Goal: Find specific page/section: Find specific page/section

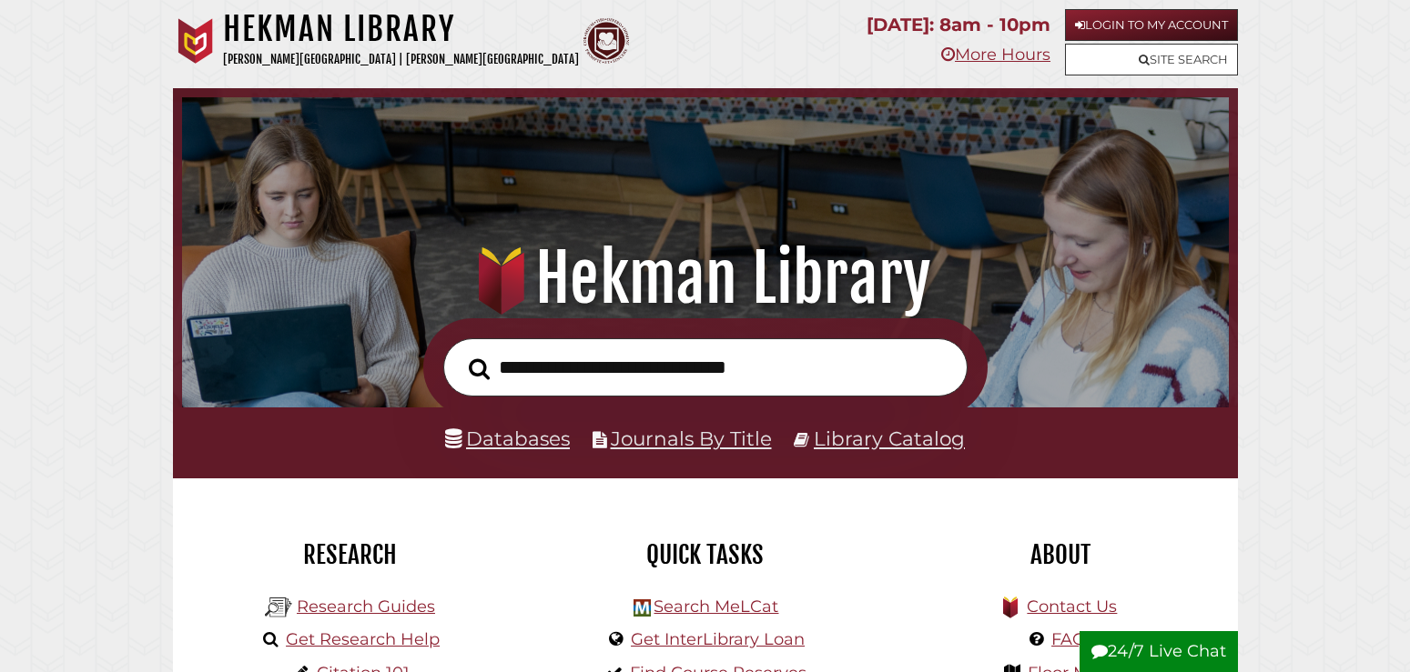
scroll to position [346, 1037]
click at [836, 439] on link "Library Catalog" at bounding box center [889, 439] width 151 height 24
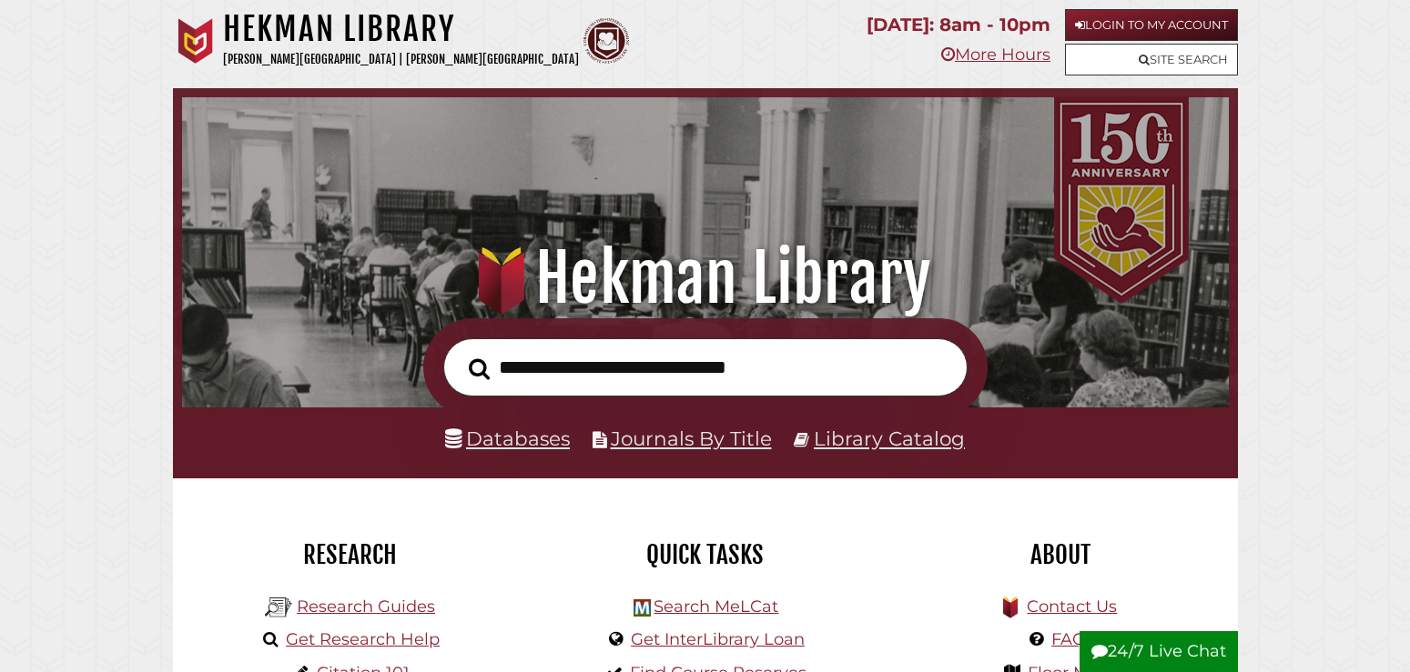
scroll to position [346, 1037]
click at [899, 430] on link "Library Catalog" at bounding box center [889, 439] width 151 height 24
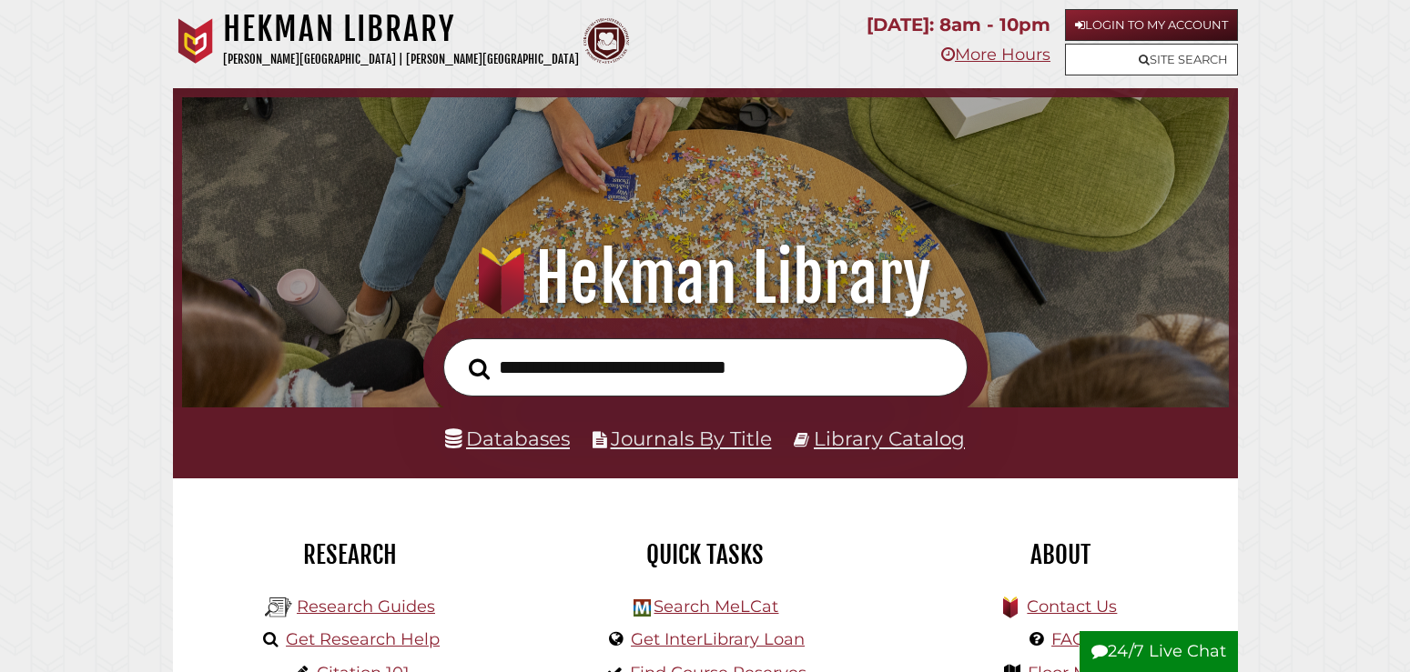
scroll to position [346, 1037]
click at [504, 440] on link "Databases" at bounding box center [507, 439] width 125 height 24
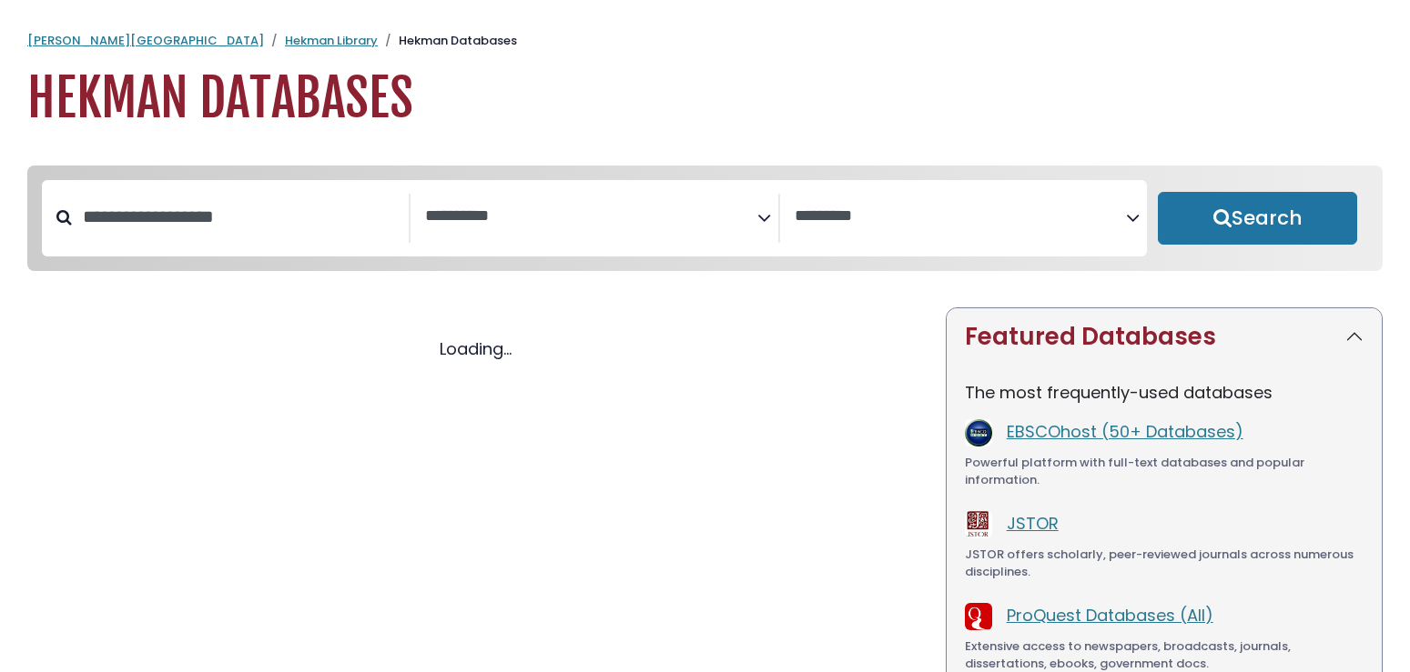
select select "Database Subject Filter"
select select "Database Vendors Filter"
select select "Database Subject Filter"
select select "Database Vendors Filter"
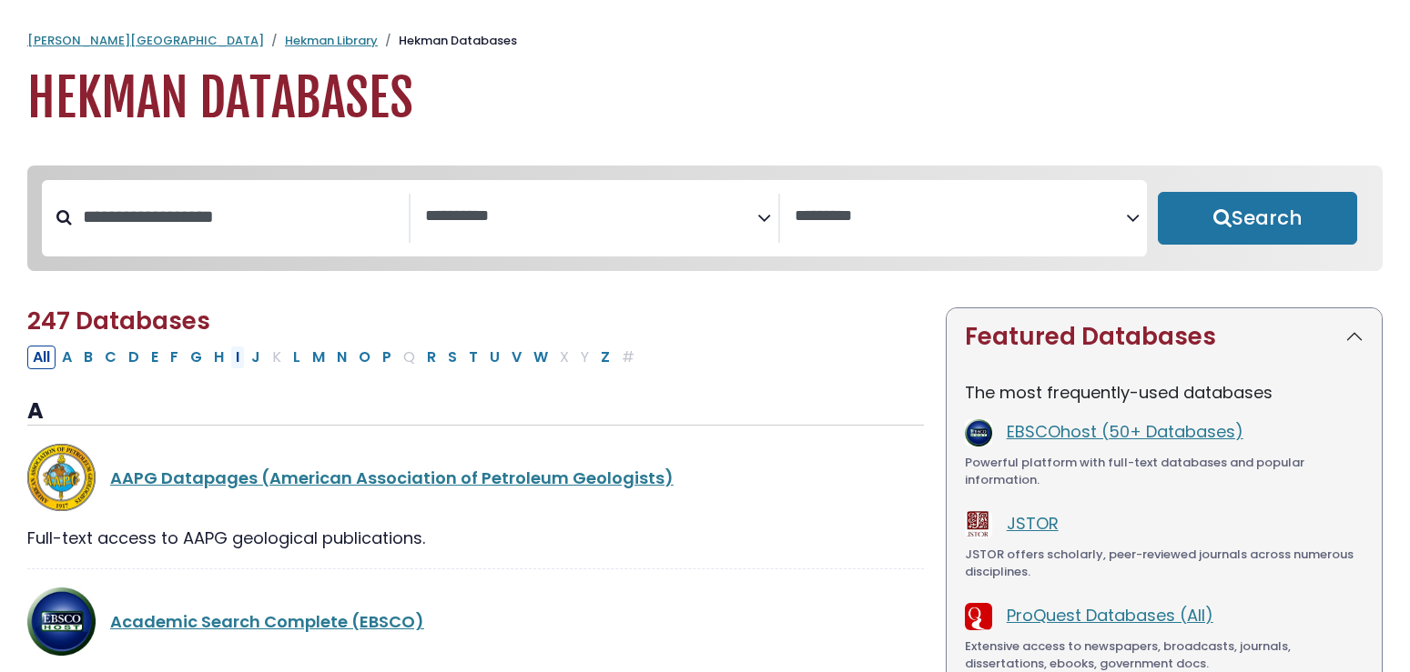
click at [241, 369] on button "I" at bounding box center [237, 358] width 15 height 24
select select "Database Subject Filter"
select select "Database Vendors Filter"
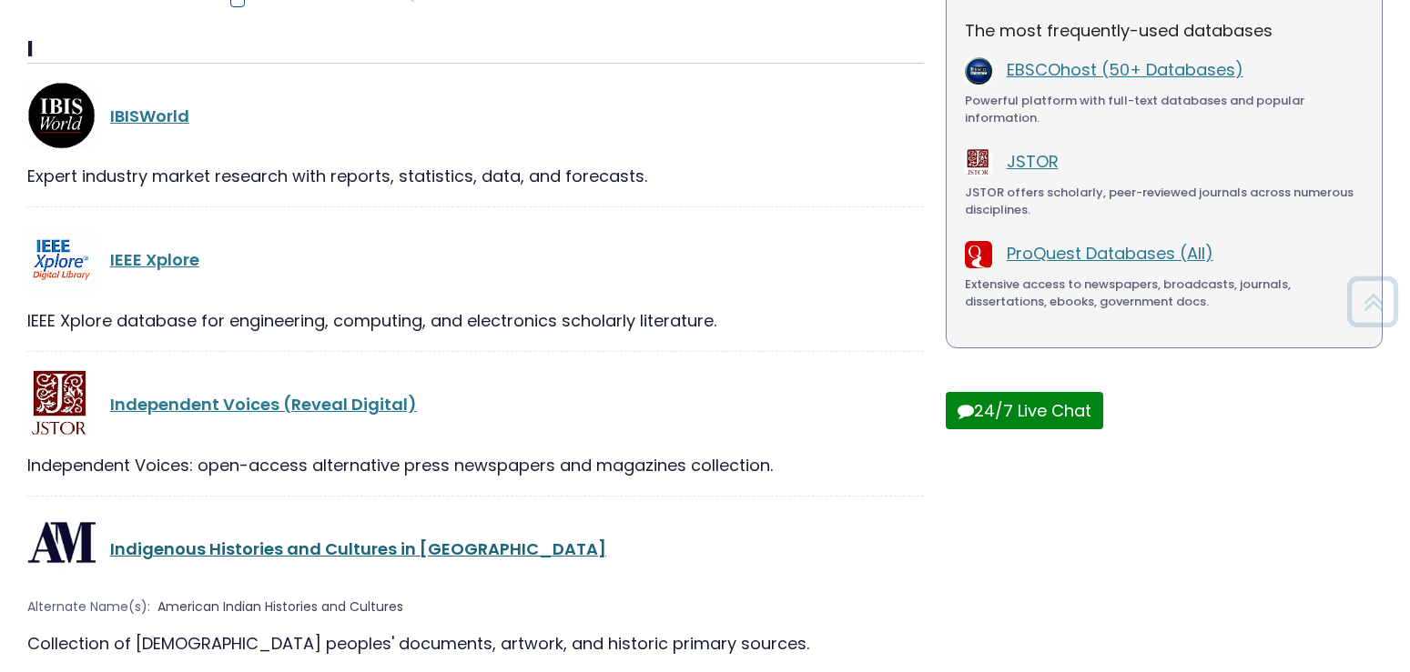
scroll to position [371, 0]
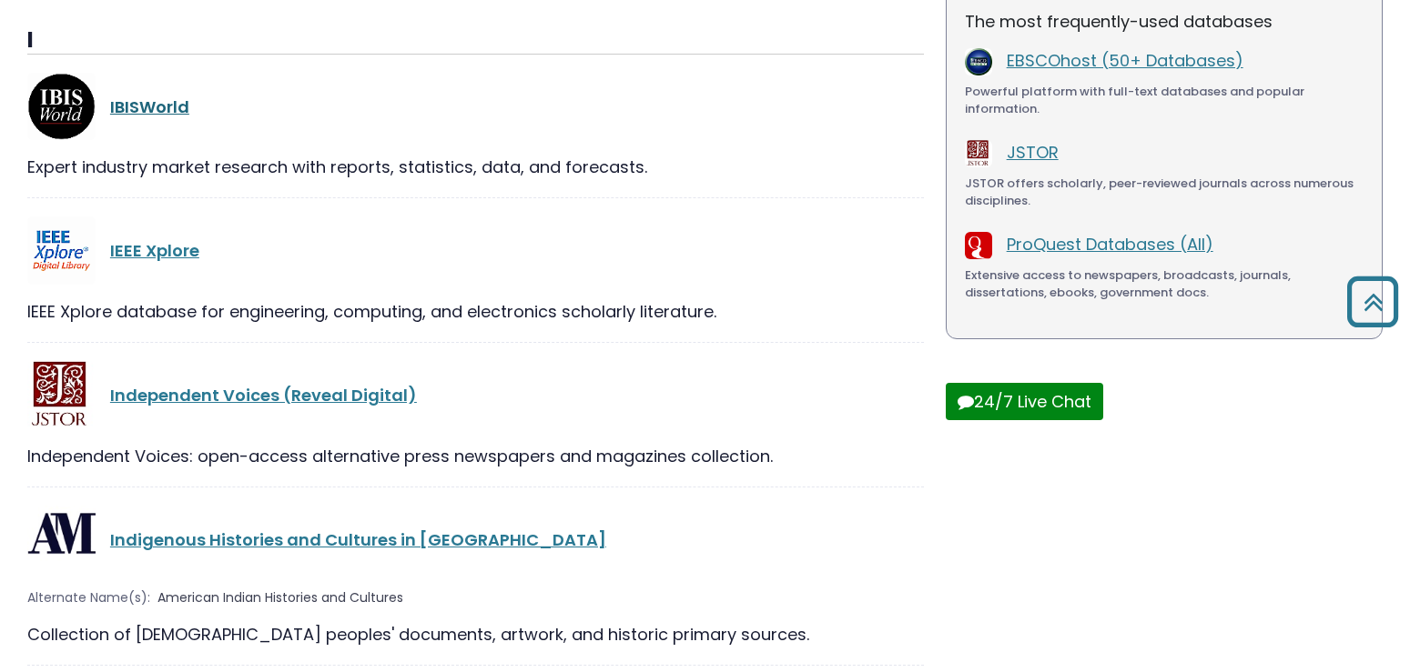
click at [164, 116] on link "IBISWorld" at bounding box center [149, 107] width 79 height 23
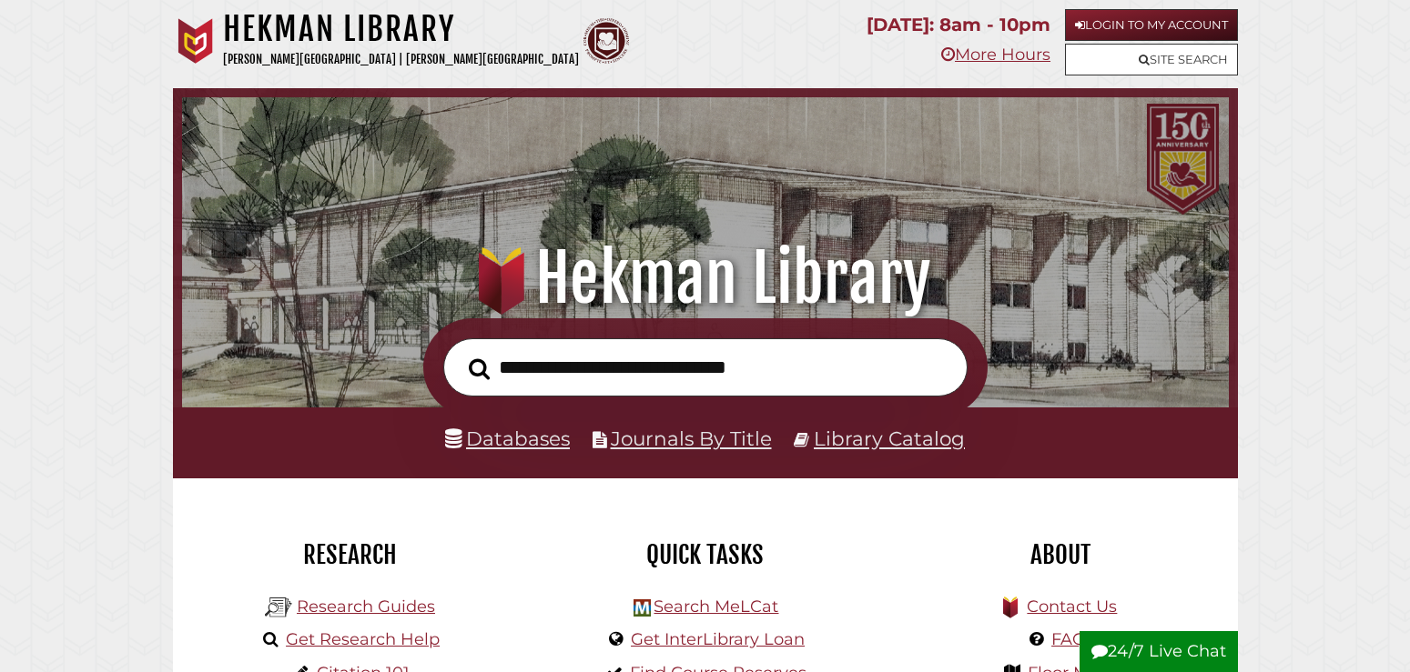
scroll to position [346, 1037]
click at [495, 432] on link "Databases" at bounding box center [507, 439] width 125 height 24
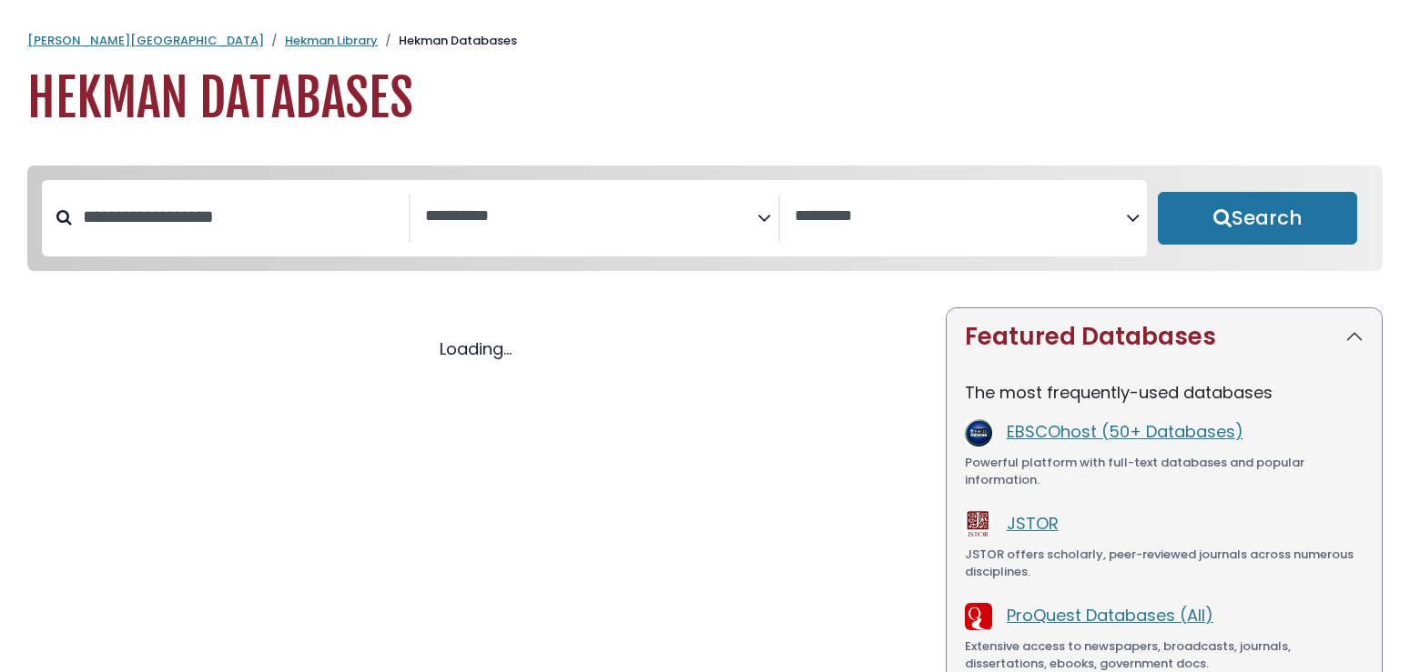
select select "Database Subject Filter"
select select "Database Vendors Filter"
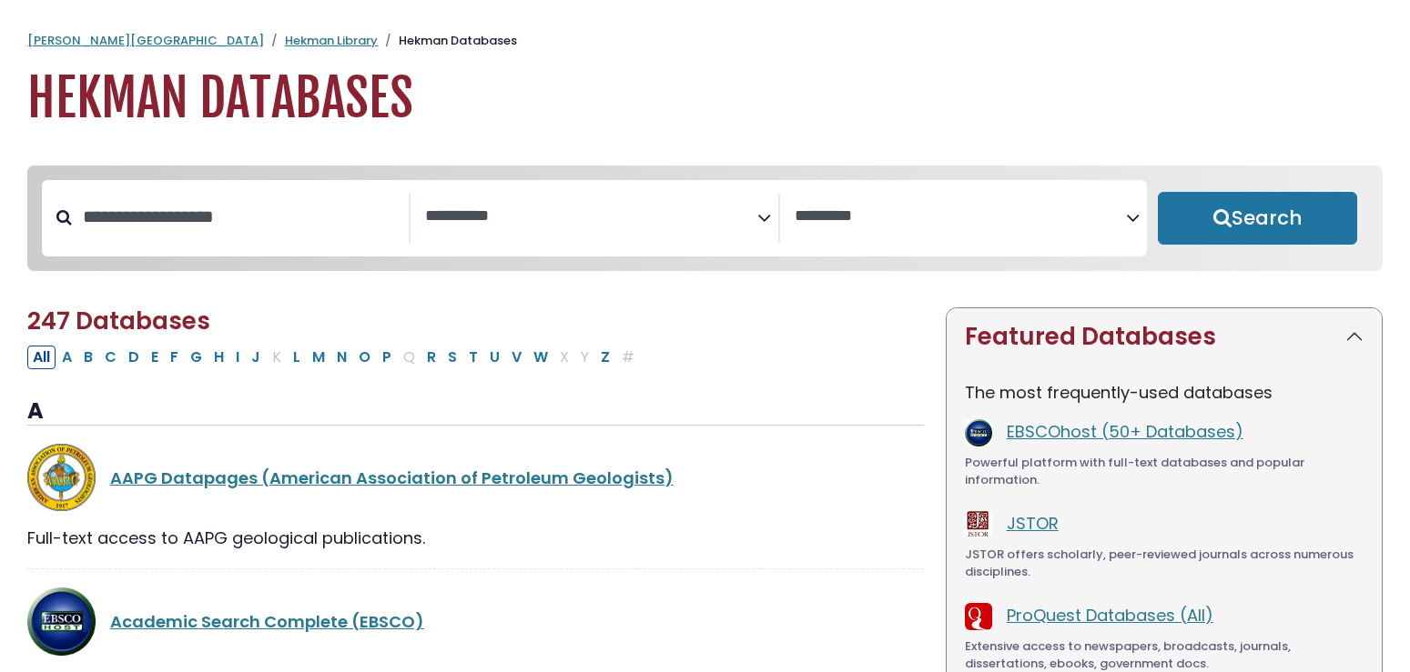
select select "Database Subject Filter"
select select "Database Vendors Filter"
click at [384, 359] on button "P" at bounding box center [387, 358] width 20 height 24
select select "Database Subject Filter"
select select "Database Vendors Filter"
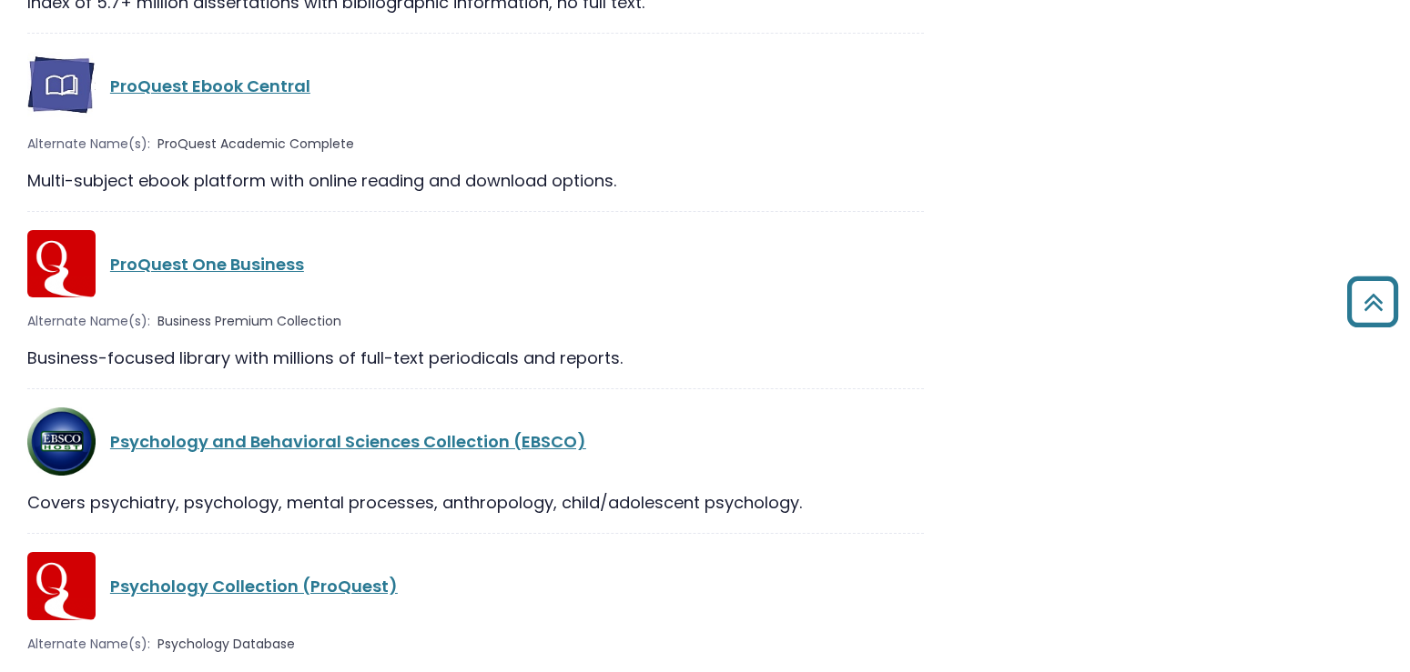
scroll to position [2692, 0]
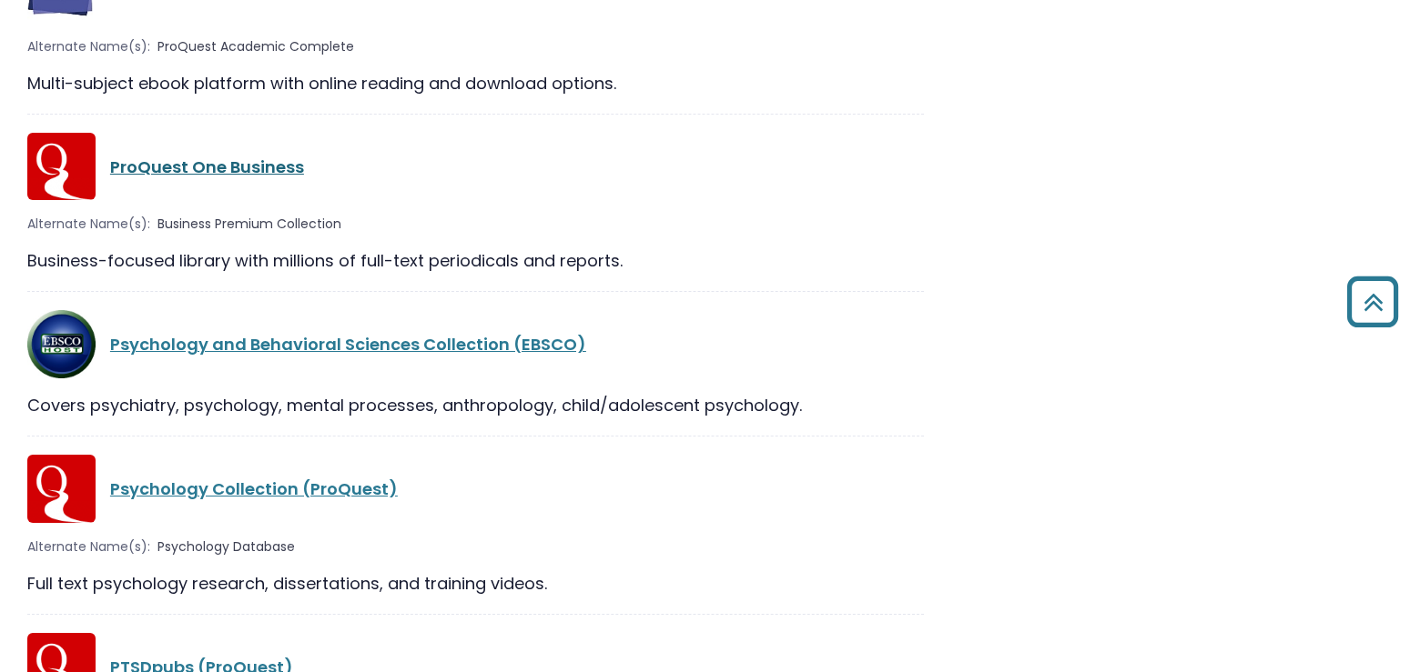
click at [248, 177] on link "ProQuest One Business" at bounding box center [207, 167] width 194 height 23
